Goal: Task Accomplishment & Management: Understand process/instructions

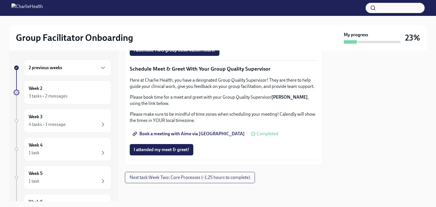
scroll to position [478, 0]
click at [204, 56] on button "I attended TWO group observation hours!" at bounding box center [175, 50] width 90 height 11
click at [218, 177] on span "Next task : Week Two: Core Processes (~1.25 hours to complete)" at bounding box center [190, 178] width 120 height 6
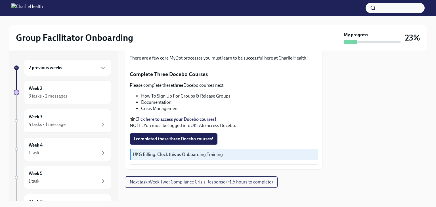
scroll to position [203, 0]
click at [191, 117] on strong "Click here to access your Docebo courses!" at bounding box center [176, 118] width 81 height 5
click at [198, 133] on button "I completed these three Docebo courses!" at bounding box center [174, 138] width 88 height 11
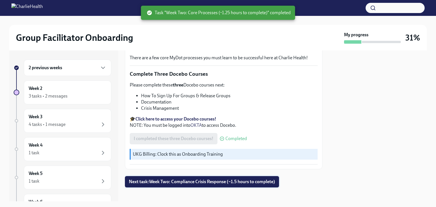
click at [228, 179] on span "Next task : Week Two: Compliance Crisis Response (~1.5 hours to complete)" at bounding box center [202, 182] width 146 height 6
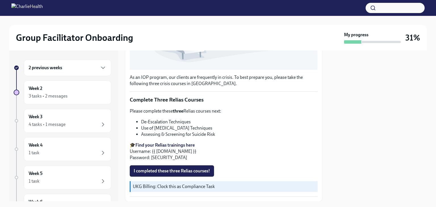
scroll to position [195, 0]
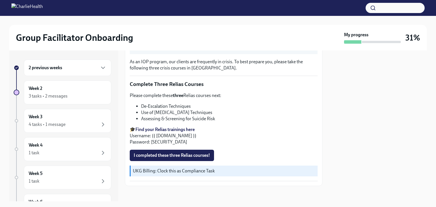
click at [190, 127] on strong "Find your Relias trainings here" at bounding box center [165, 129] width 59 height 5
click at [175, 153] on span "I completed these three Relias courses!" at bounding box center [172, 156] width 76 height 6
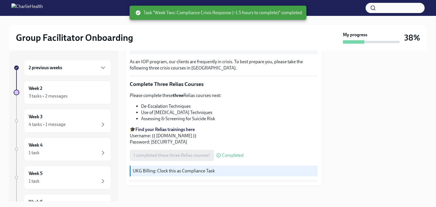
click at [52, 64] on div "2 previous weeks" at bounding box center [68, 68] width 88 height 16
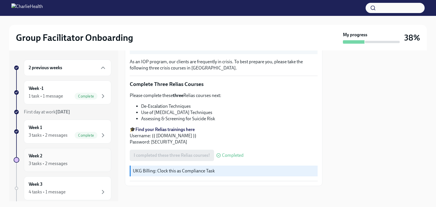
click at [57, 157] on div "Week 2 3 tasks • 2 messages" at bounding box center [68, 160] width 78 height 14
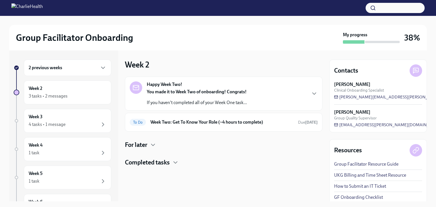
click at [149, 144] on div "For later" at bounding box center [224, 145] width 198 height 9
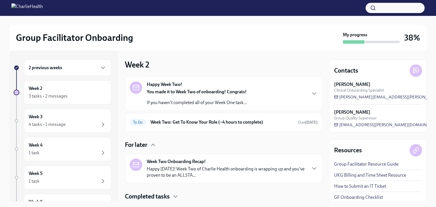
scroll to position [17, 0]
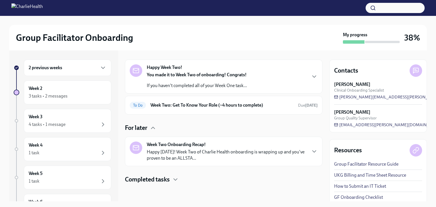
click at [162, 179] on h4 "Completed tasks" at bounding box center [147, 180] width 45 height 9
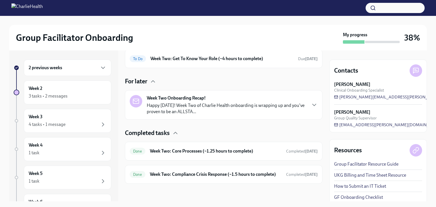
click at [162, 179] on div "Done Week Two: Compliance Crisis Response (~1.5 hours to complete) Completed [D…" at bounding box center [224, 174] width 188 height 9
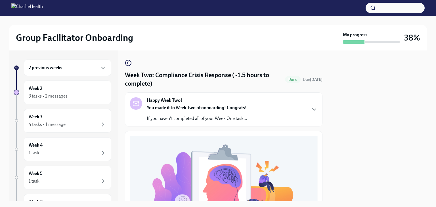
click at [130, 63] on icon "button" at bounding box center [128, 63] width 7 height 7
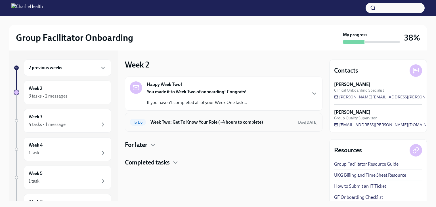
click at [188, 120] on h6 "Week Two: Get To Know Your Role (~4 hours to complete)" at bounding box center [222, 122] width 143 height 6
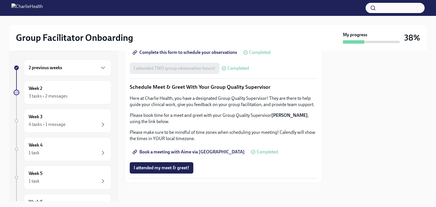
scroll to position [451, 0]
